Goal: Transaction & Acquisition: Purchase product/service

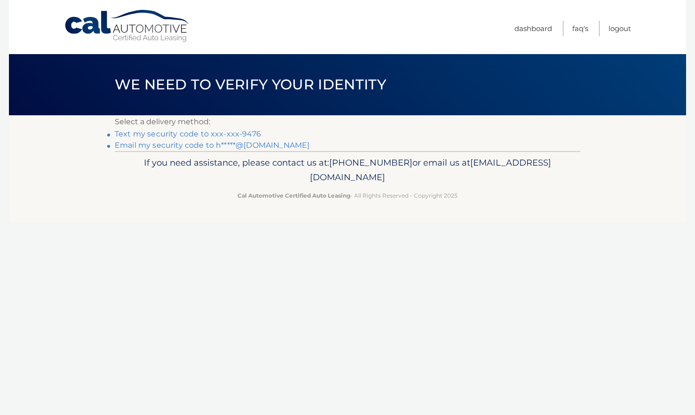
click at [238, 134] on link "Text my security code to xxx-xxx-9476" at bounding box center [188, 133] width 146 height 9
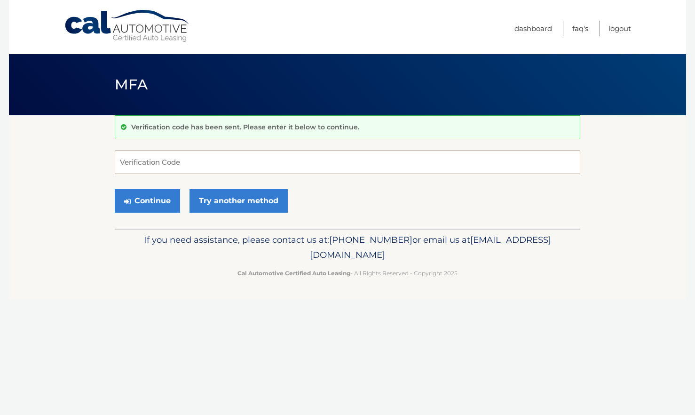
click at [205, 167] on input "Verification Code" at bounding box center [348, 163] width 466 height 24
type input "433846"
click at [163, 203] on button "Continue" at bounding box center [147, 201] width 65 height 24
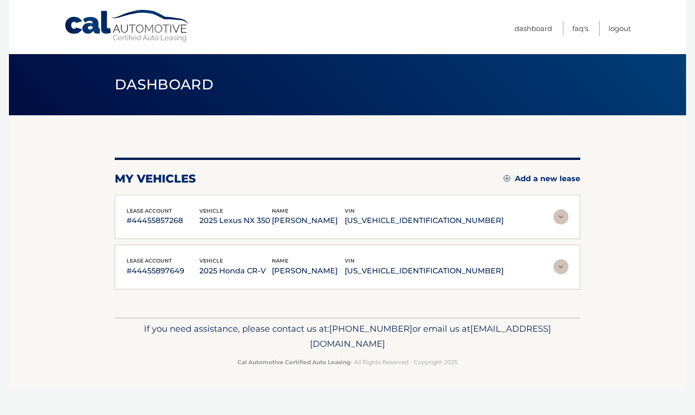
click at [559, 266] on img at bounding box center [561, 266] width 15 height 15
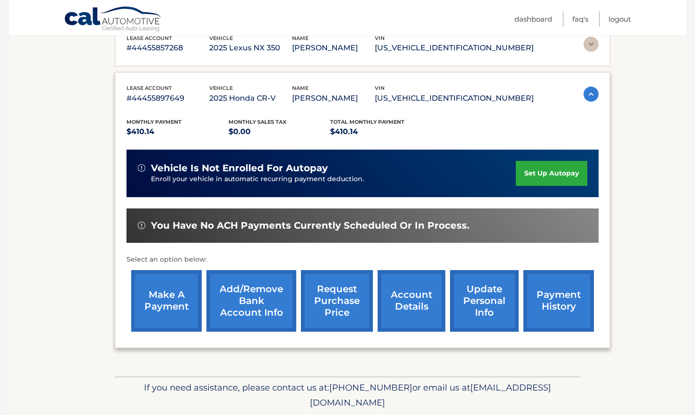
scroll to position [205, 0]
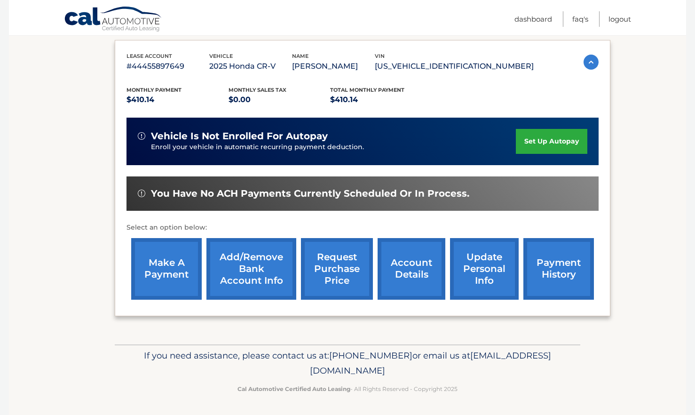
click at [183, 255] on link "make a payment" at bounding box center [166, 269] width 71 height 62
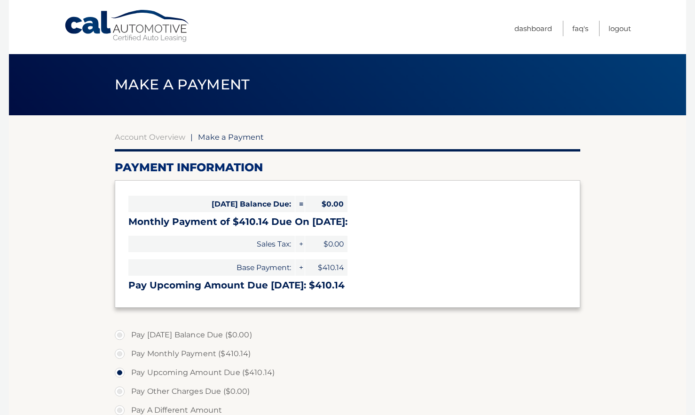
select select "YmNjMjE4MTAtN2ZjOS00MzFlLTlhMTQtYzQwZGZiNGEwZmM4"
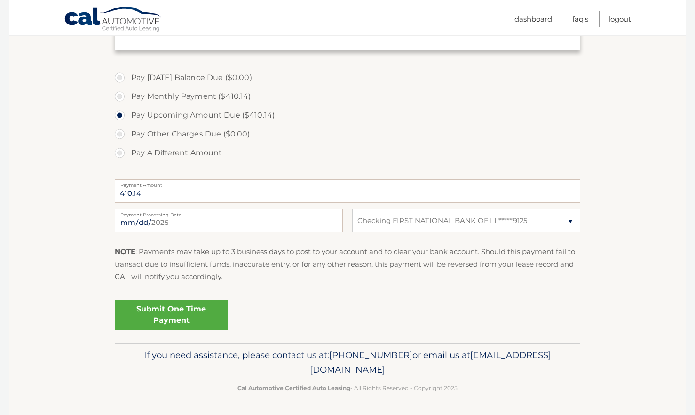
scroll to position [253, 0]
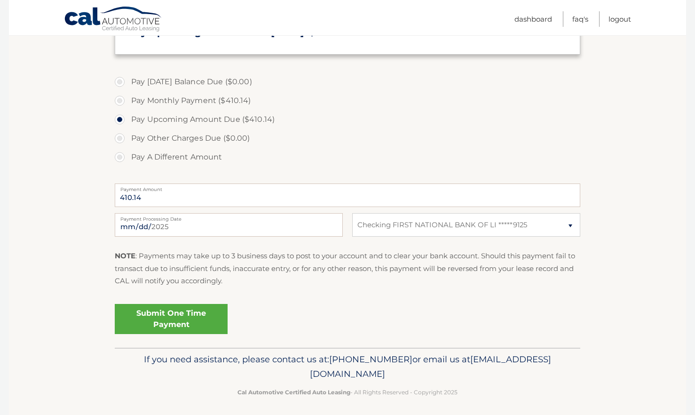
click at [205, 315] on link "Submit One Time Payment" at bounding box center [171, 319] width 113 height 30
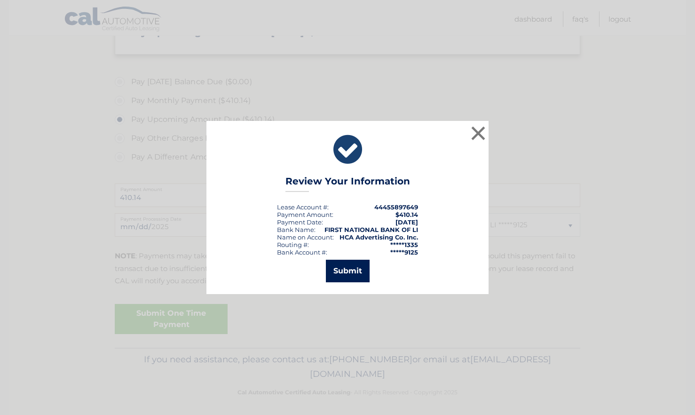
click at [358, 270] on button "Submit" at bounding box center [348, 271] width 44 height 23
